Goal: Task Accomplishment & Management: Use online tool/utility

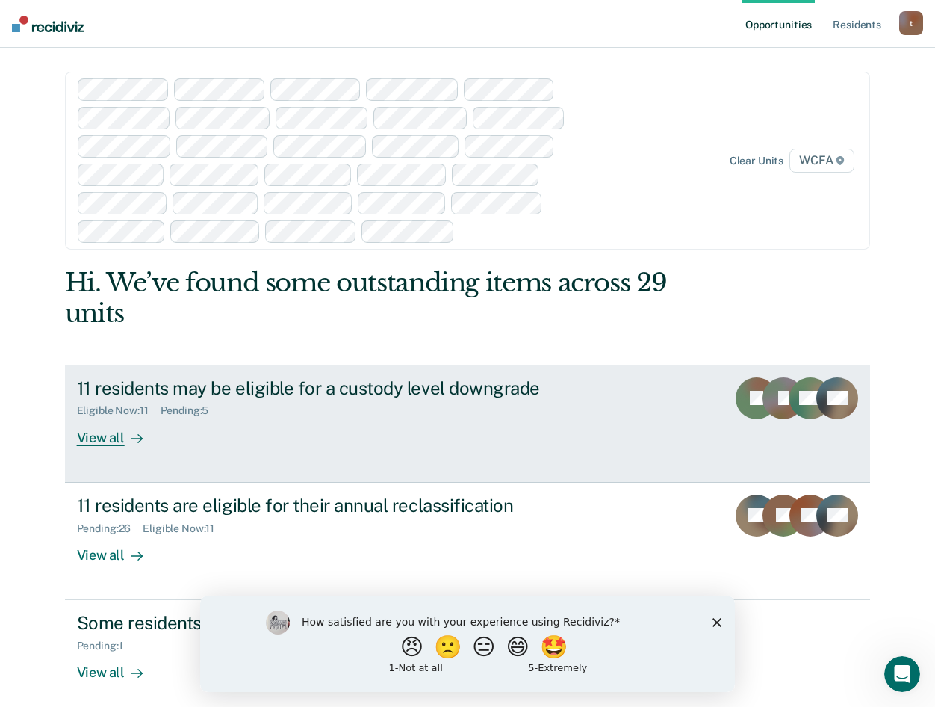
click at [125, 443] on div at bounding box center [134, 437] width 18 height 17
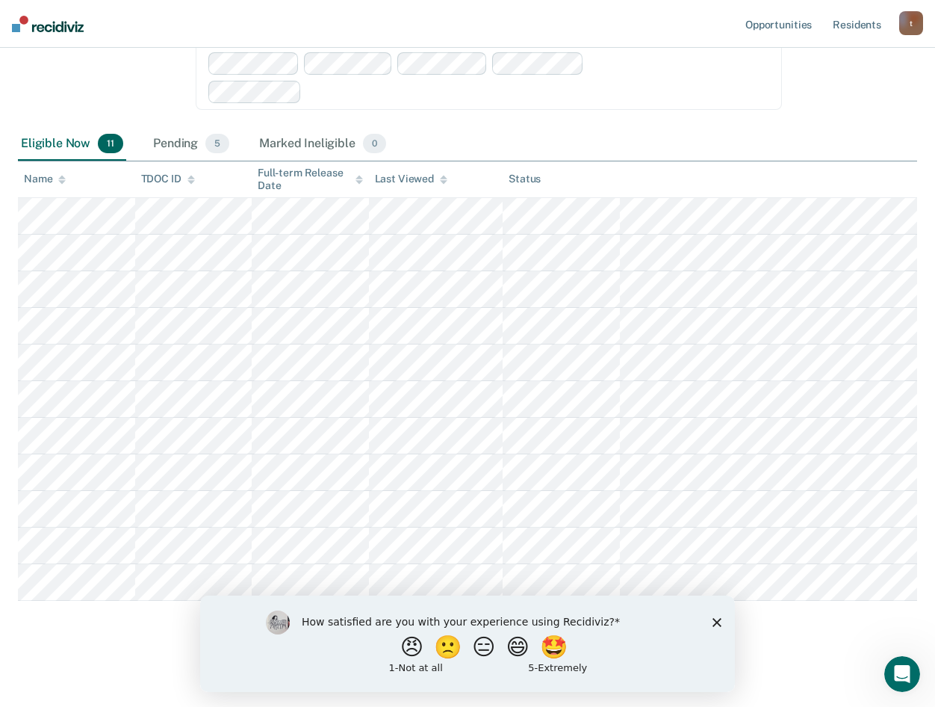
scroll to position [312, 0]
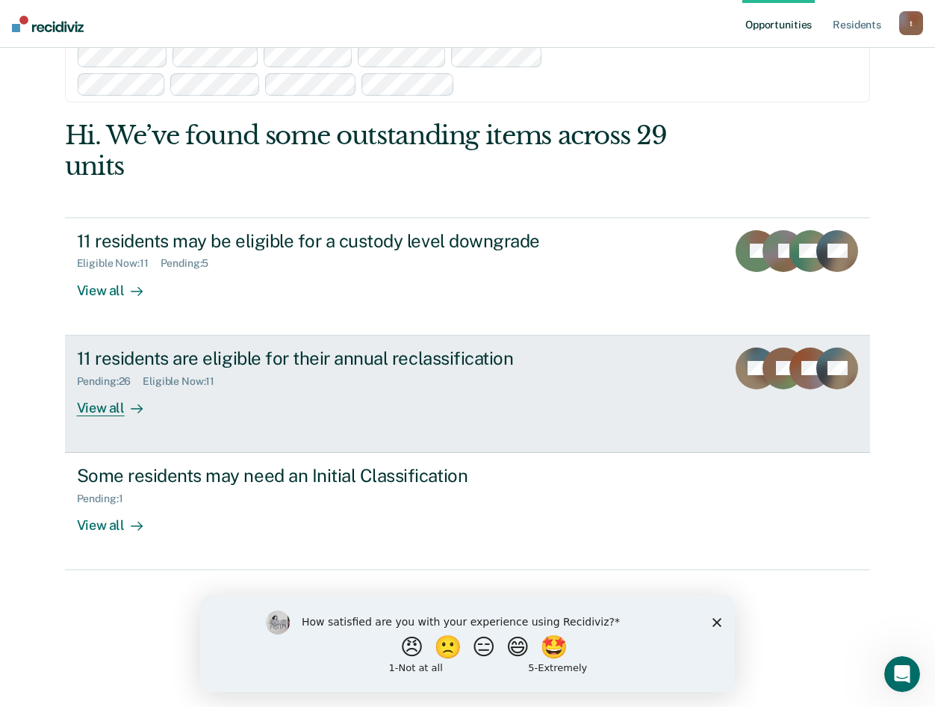
scroll to position [170, 0]
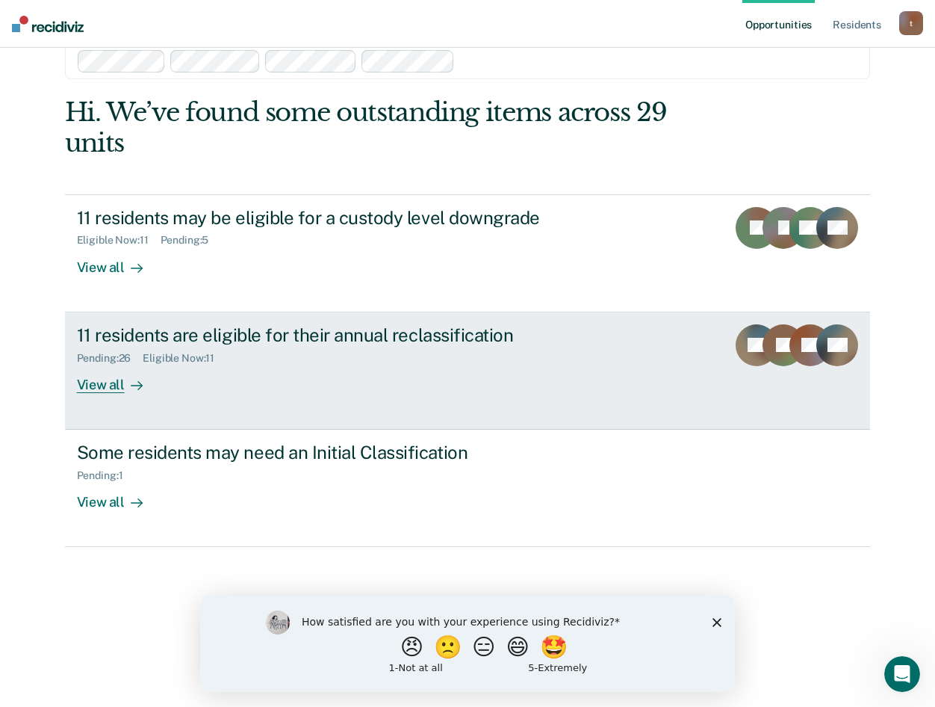
click at [112, 386] on div "View all" at bounding box center [119, 378] width 84 height 29
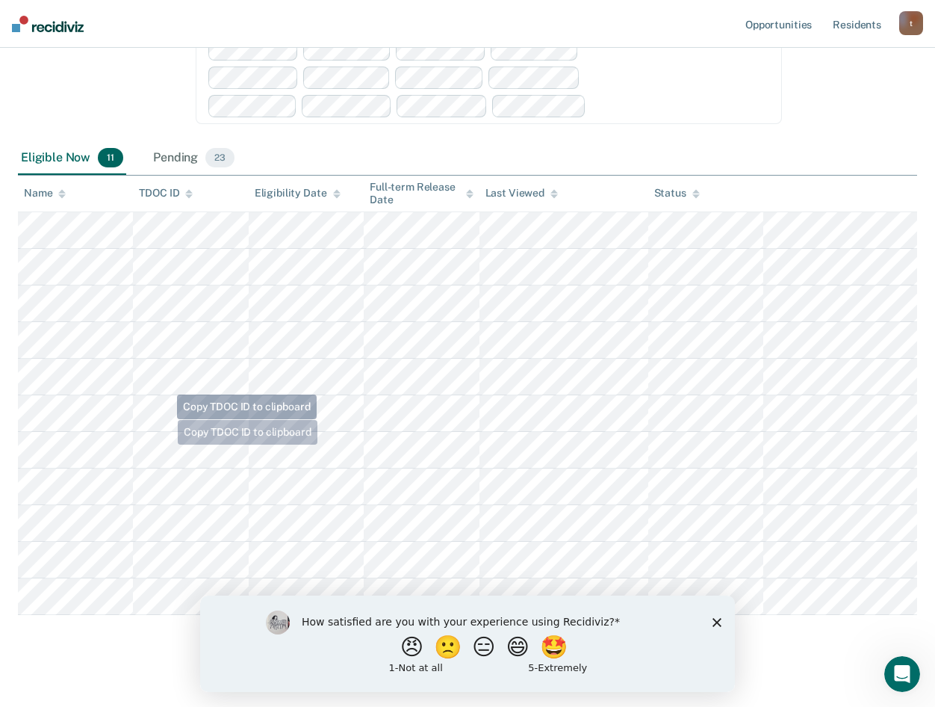
scroll to position [269, 0]
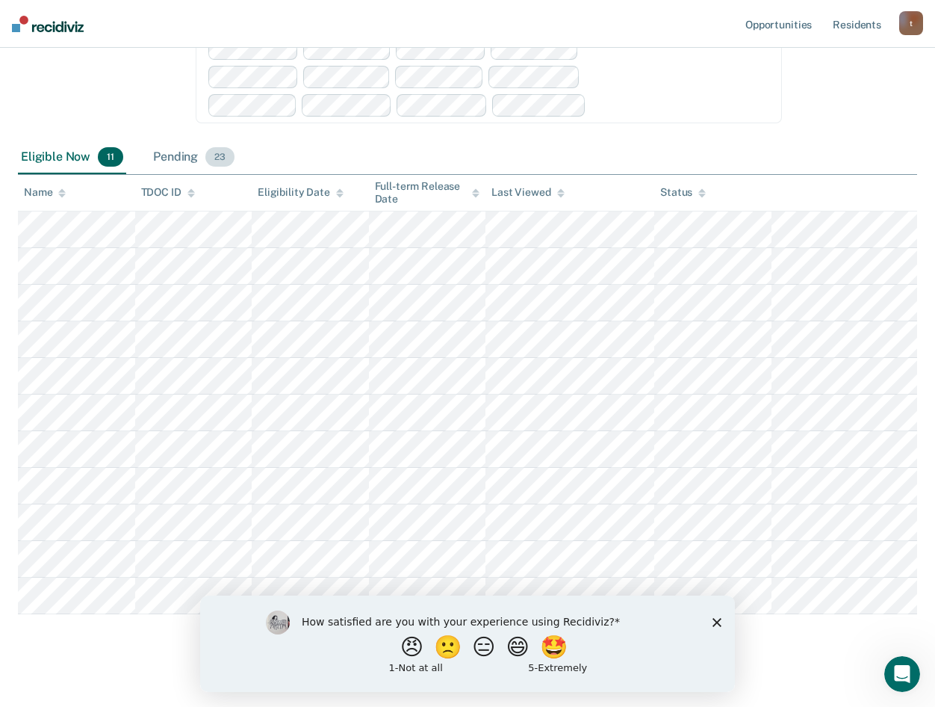
click at [189, 141] on div "Pending 23" at bounding box center [193, 157] width 87 height 33
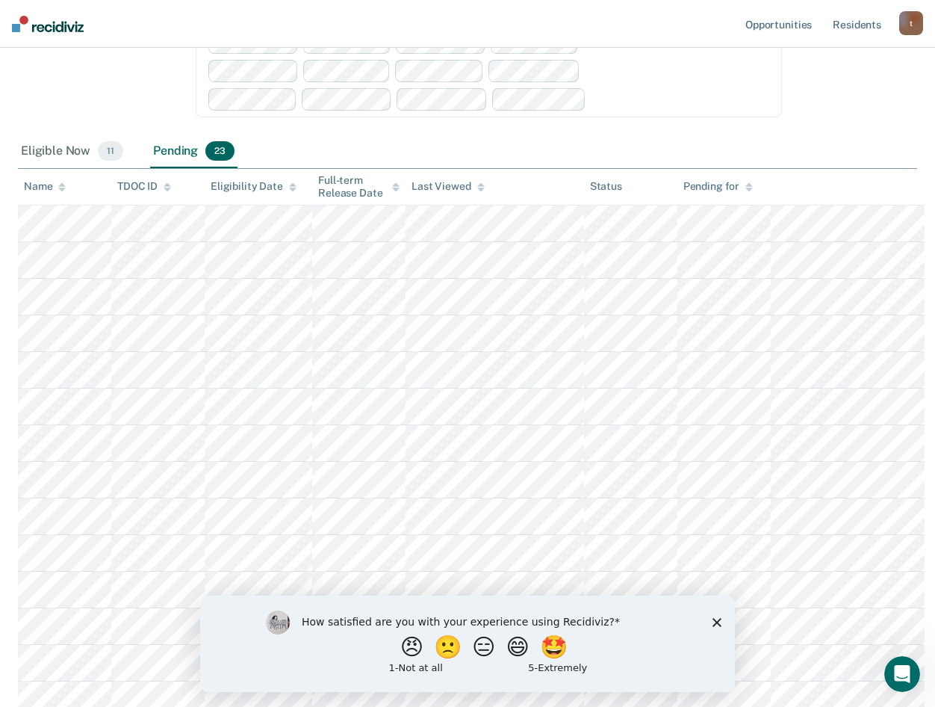
scroll to position [260, 0]
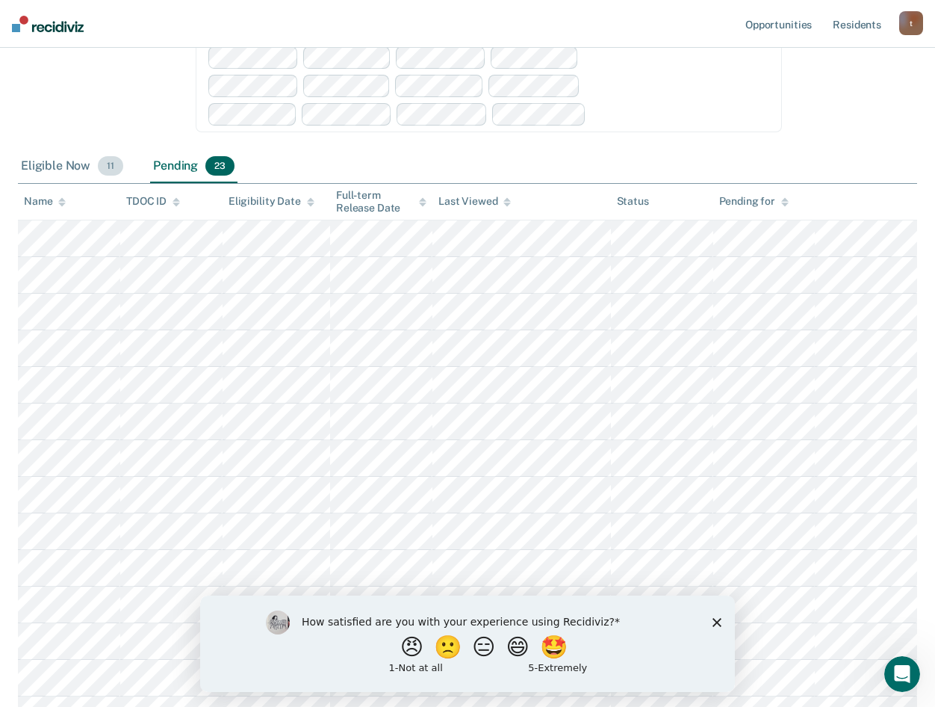
click at [111, 156] on span "11" at bounding box center [110, 165] width 25 height 19
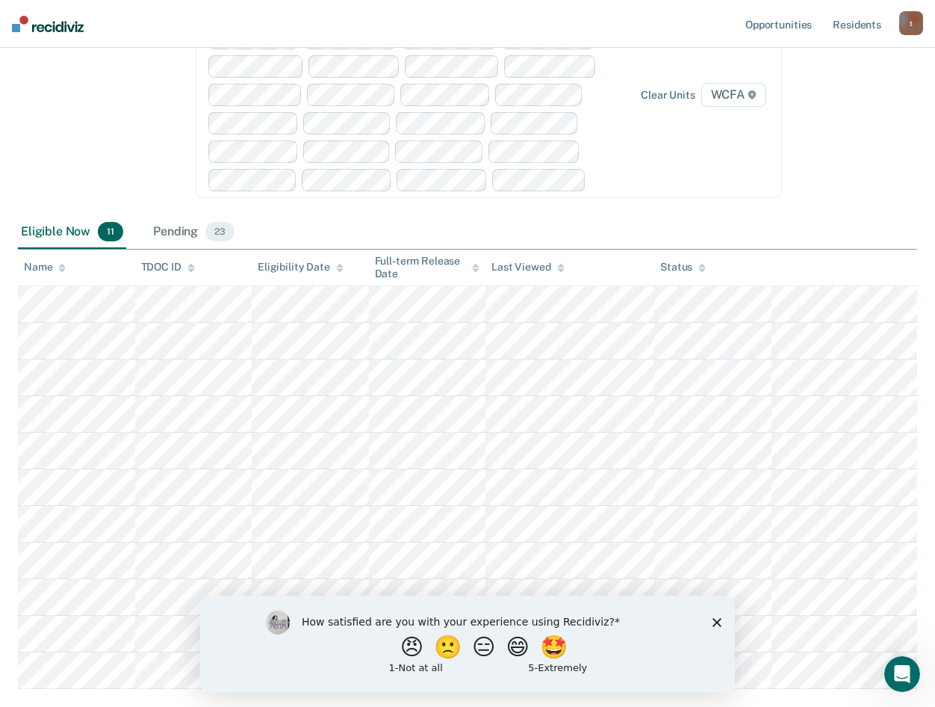
scroll to position [120, 0]
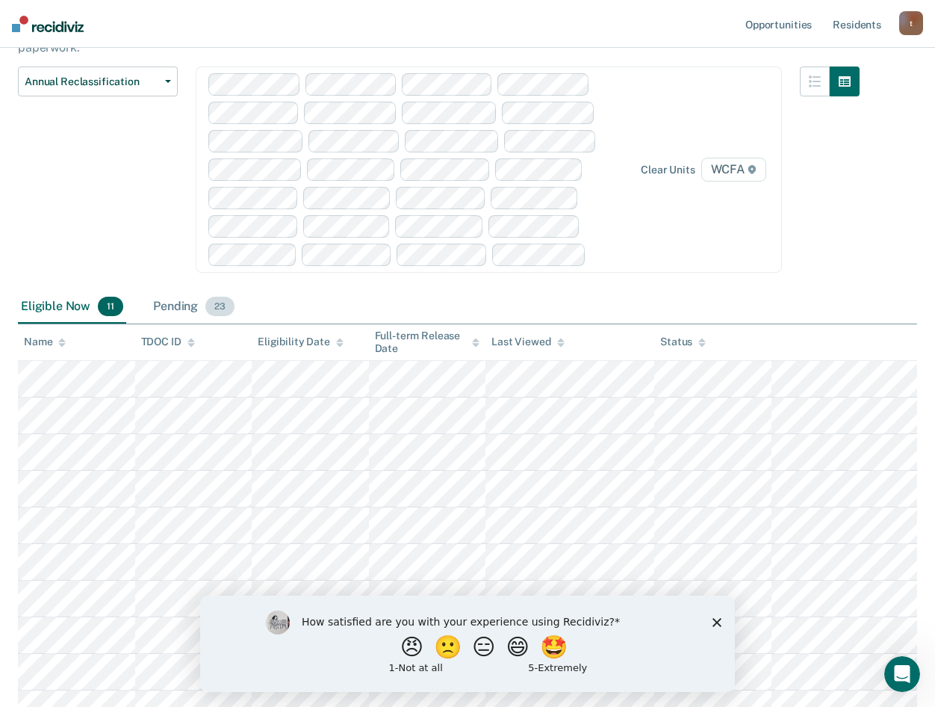
click at [189, 294] on div "Pending 23" at bounding box center [193, 307] width 87 height 33
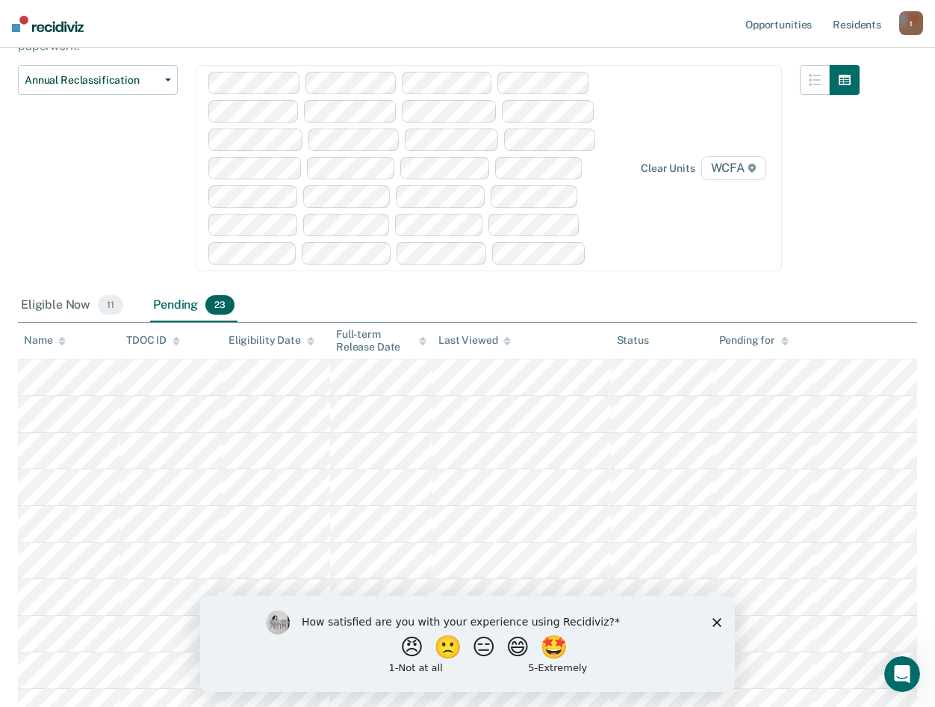
scroll to position [260, 0]
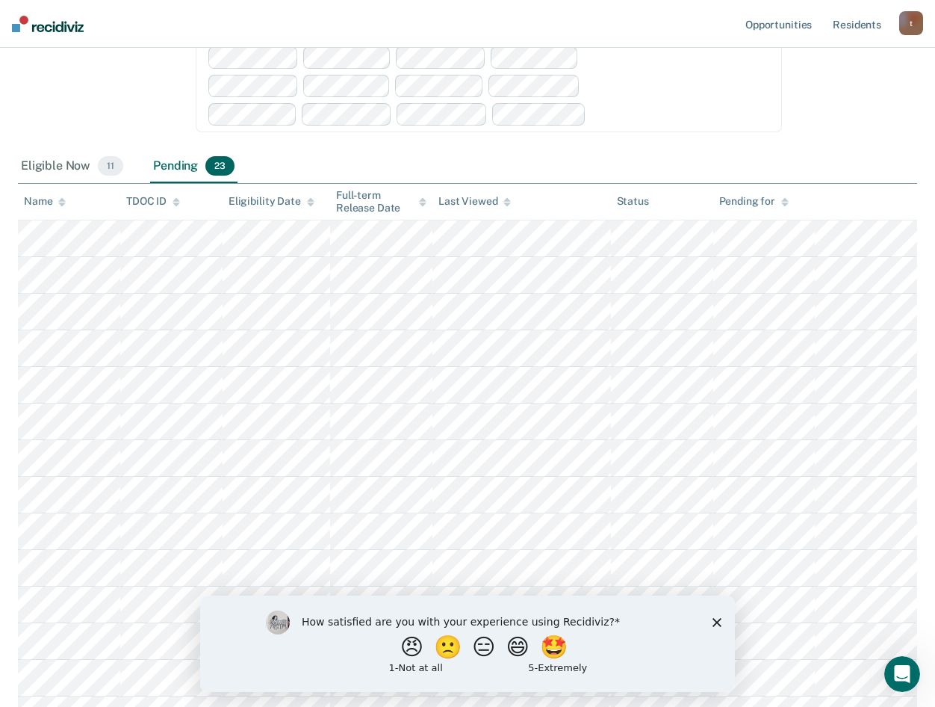
click at [188, 150] on div "Pending 23" at bounding box center [193, 166] width 87 height 33
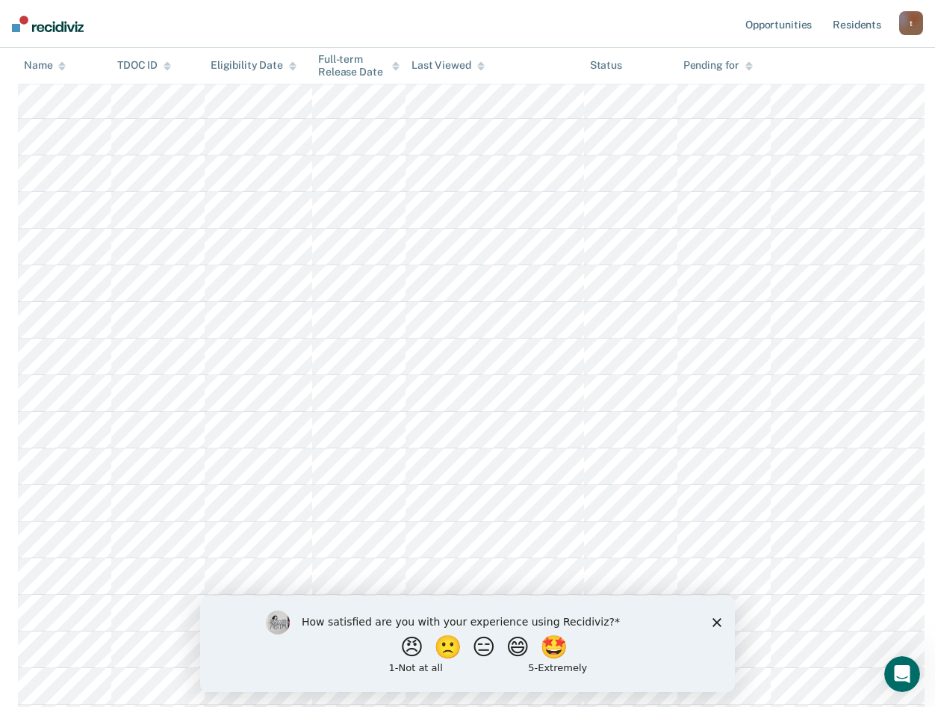
scroll to position [672, 0]
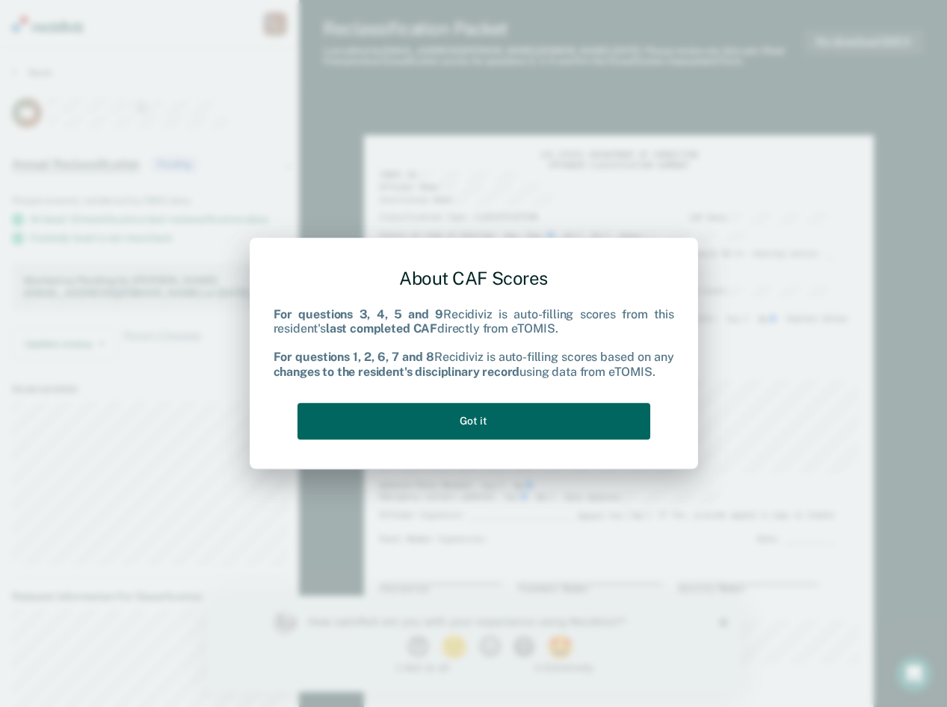
click at [467, 426] on button "Got it" at bounding box center [473, 421] width 353 height 37
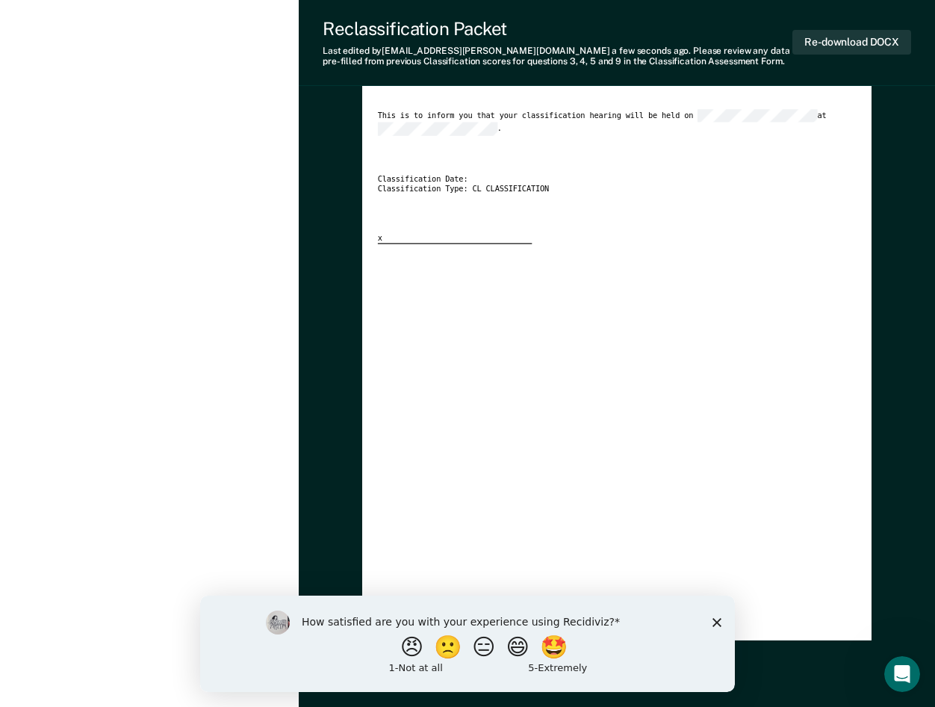
scroll to position [2299, 0]
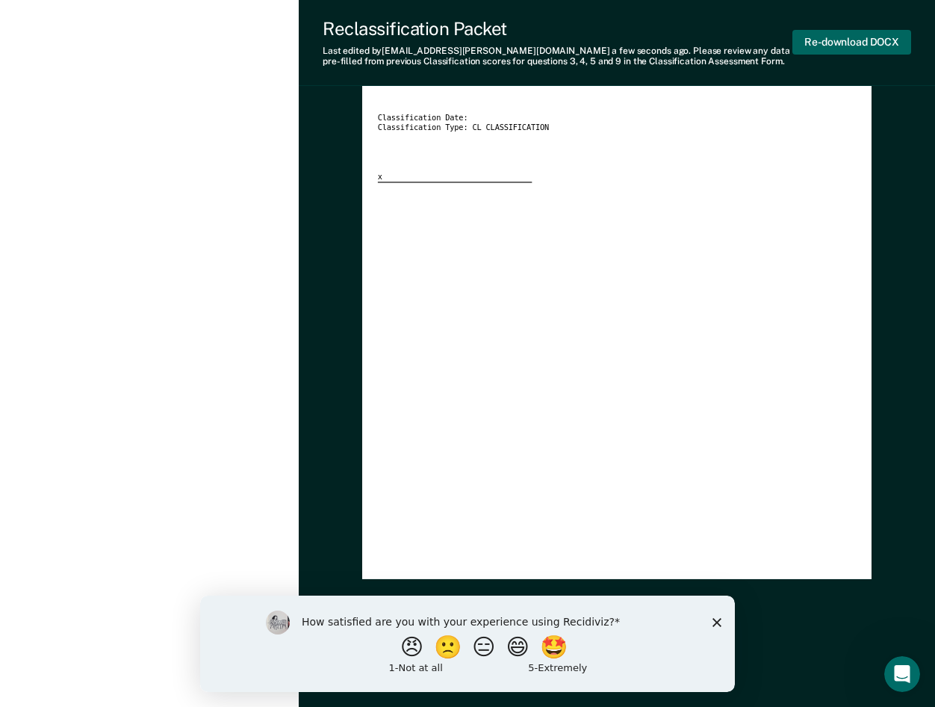
click at [843, 47] on button "Re-download DOCX" at bounding box center [852, 42] width 119 height 25
type textarea "x"
